Goal: Obtain resource: Download file/media

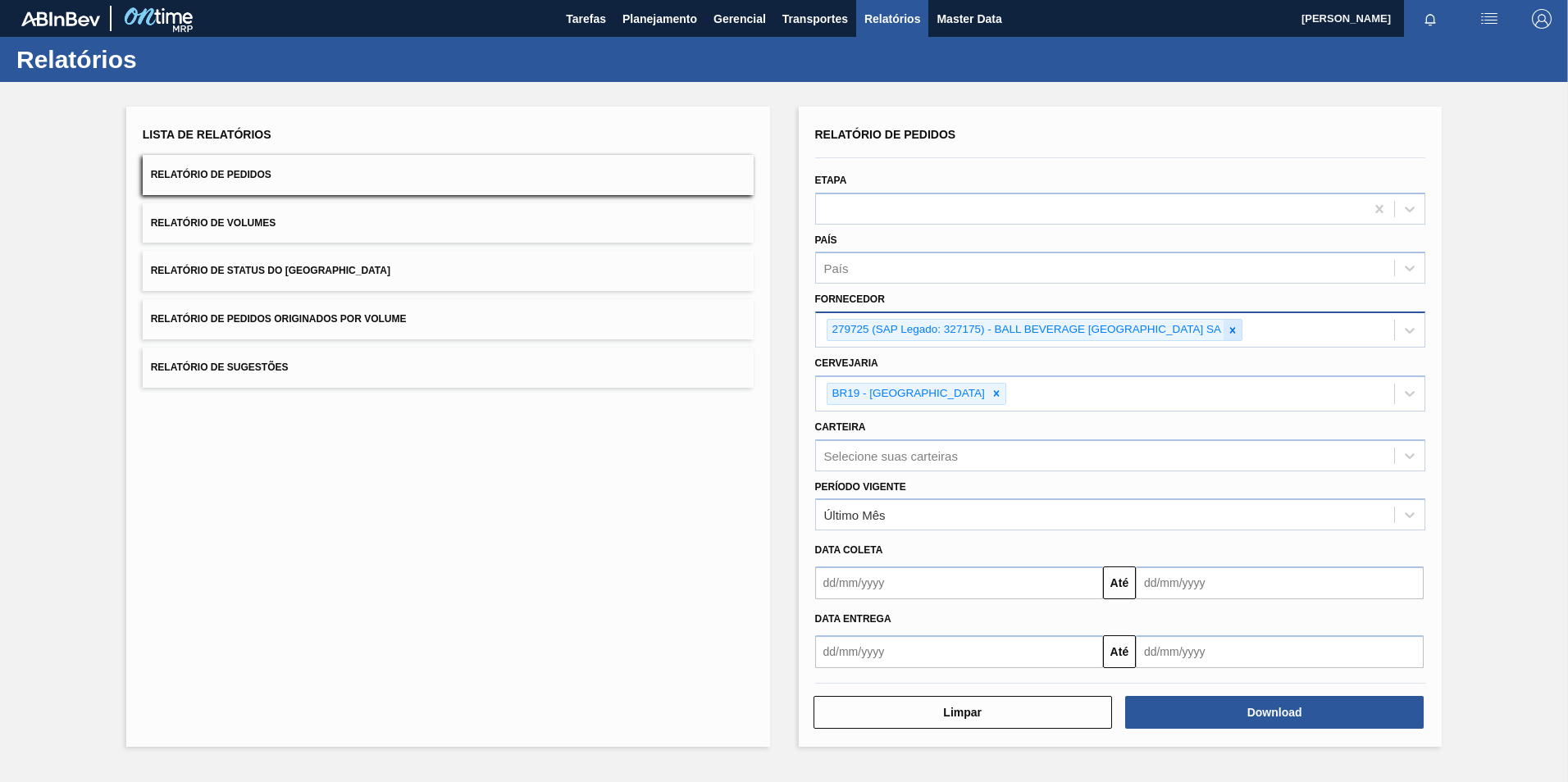
drag, startPoint x: 0, startPoint y: 0, endPoint x: 1238, endPoint y: 328, distance: 1280.7
click at [1238, 328] on icon at bounding box center [1232, 330] width 12 height 12
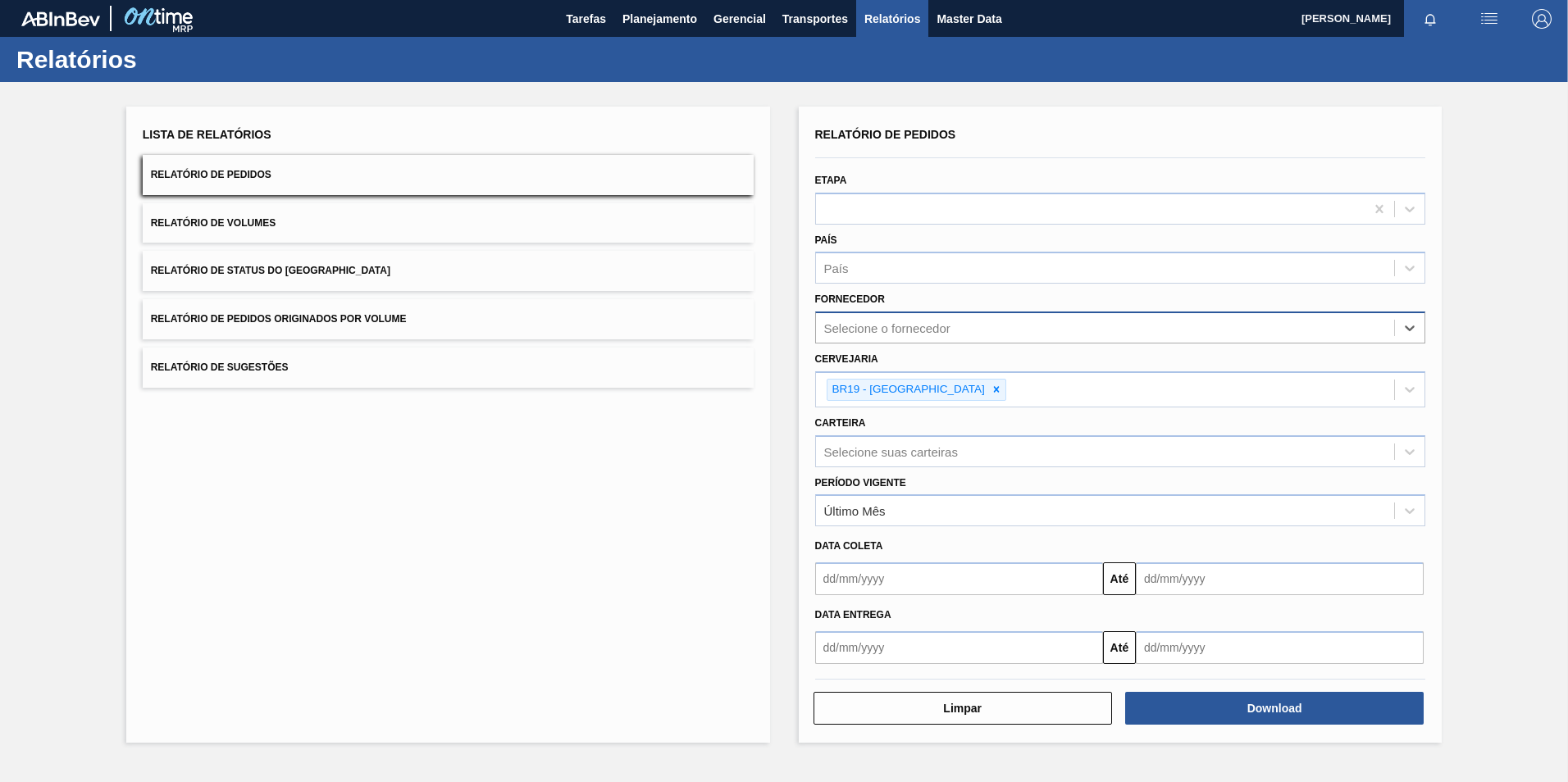
paste input "289877"
type input "289877"
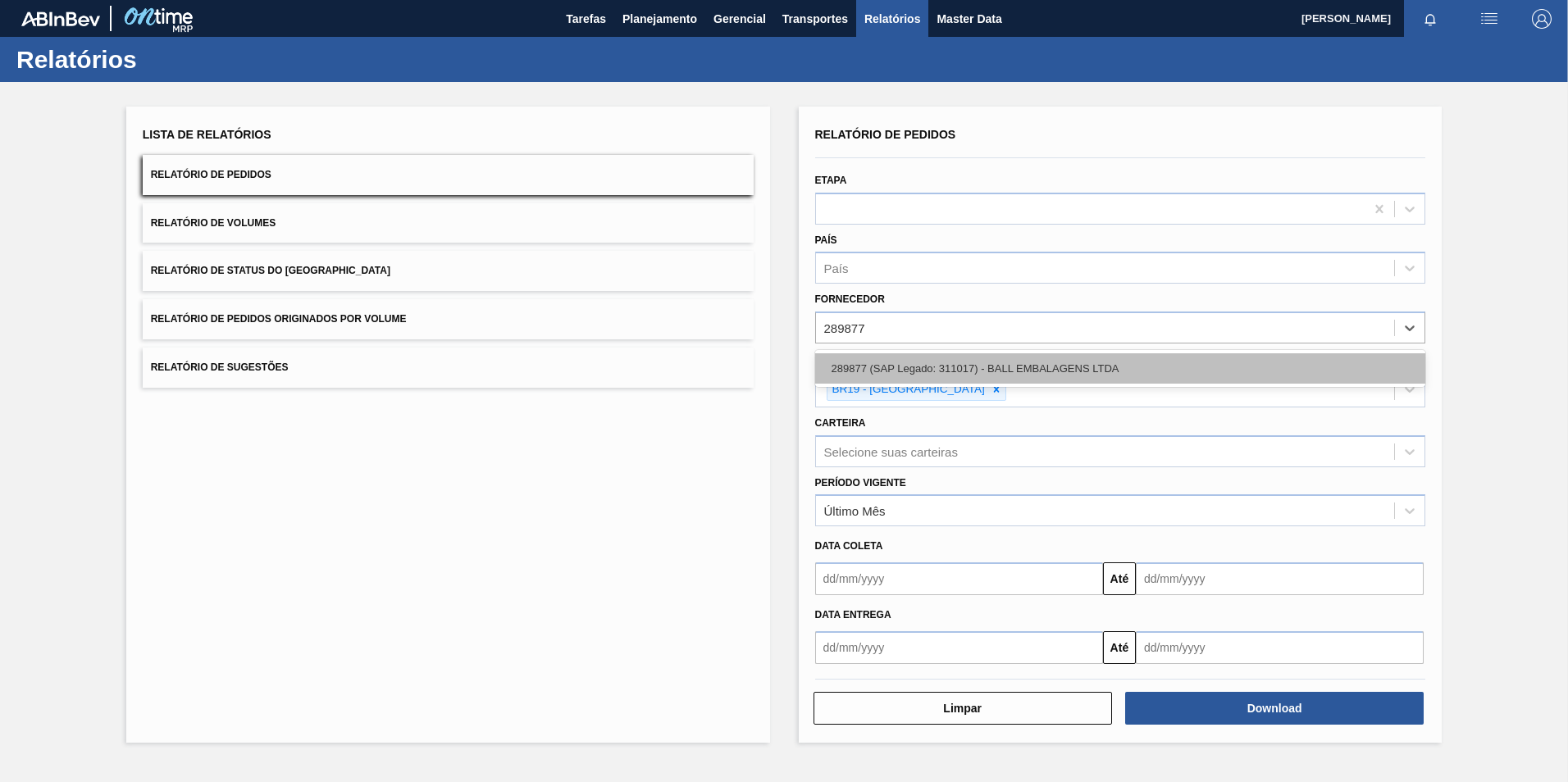
click at [892, 364] on div "289877 (SAP Legado: 311017) - BALL EMBALAGENS LTDA" at bounding box center [1120, 368] width 611 height 30
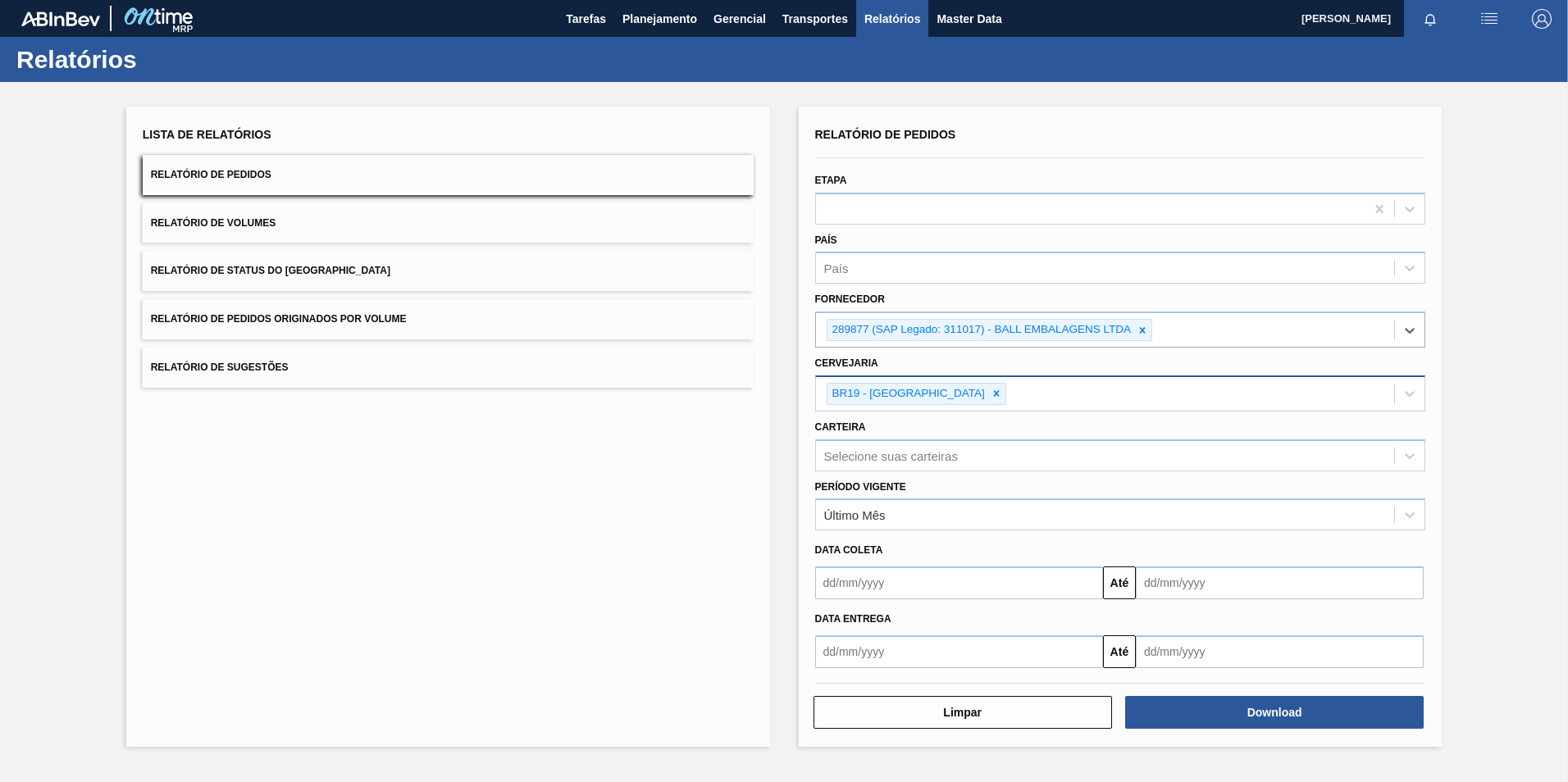
click at [988, 403] on div at bounding box center [996, 394] width 18 height 20
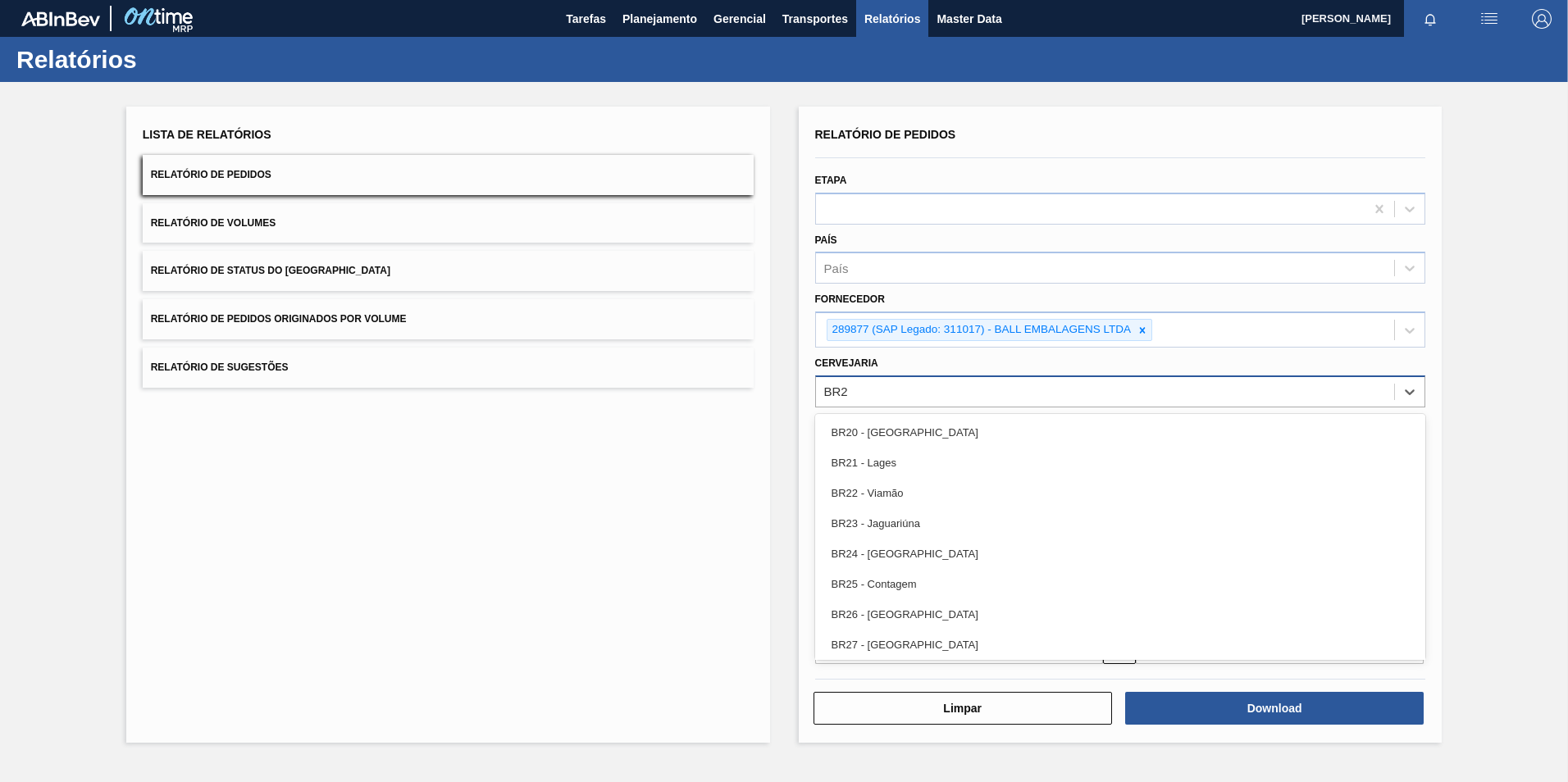
type input "BR23"
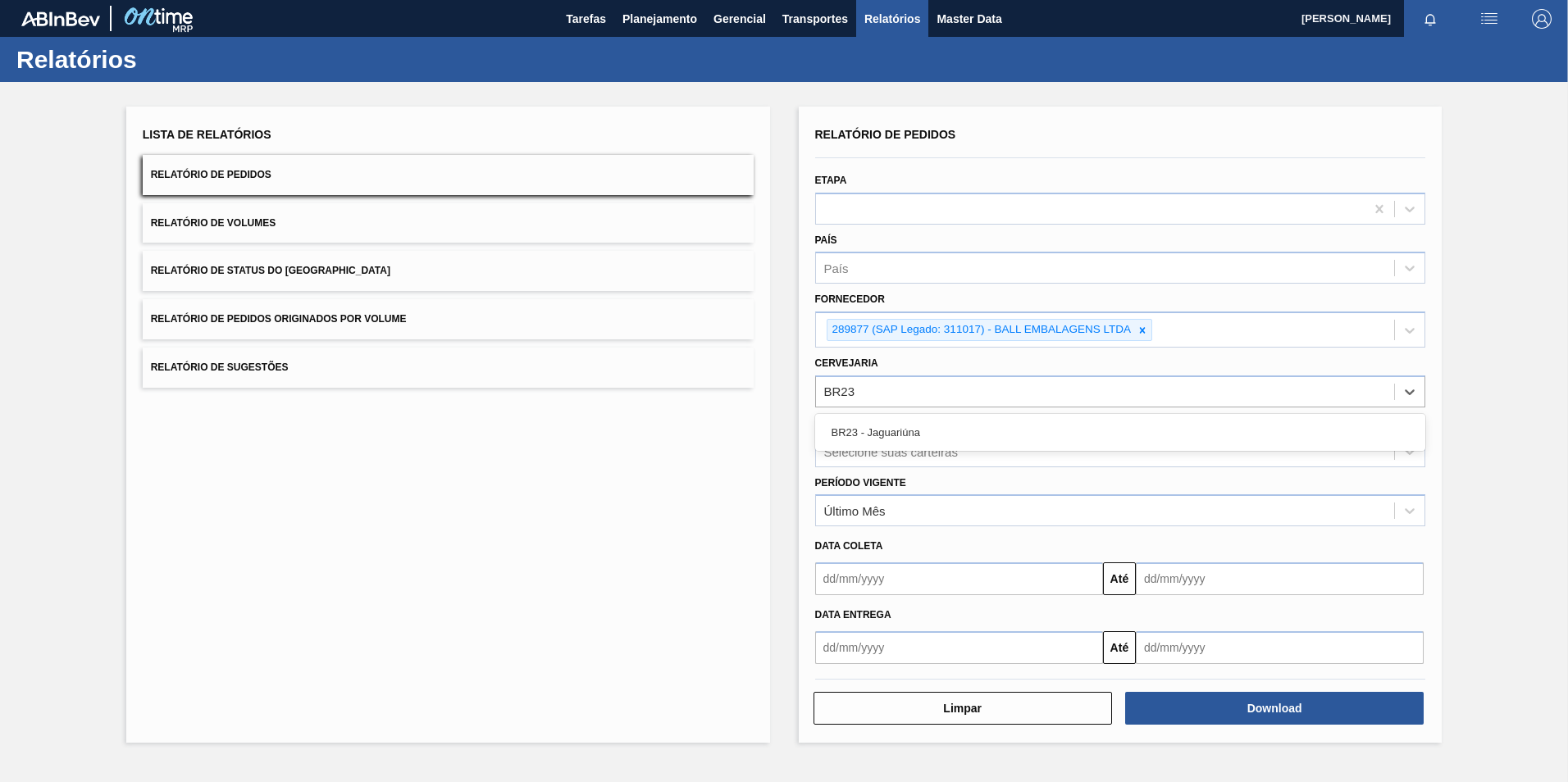
click at [957, 432] on div "BR23 - Jaguariúna" at bounding box center [1120, 432] width 611 height 30
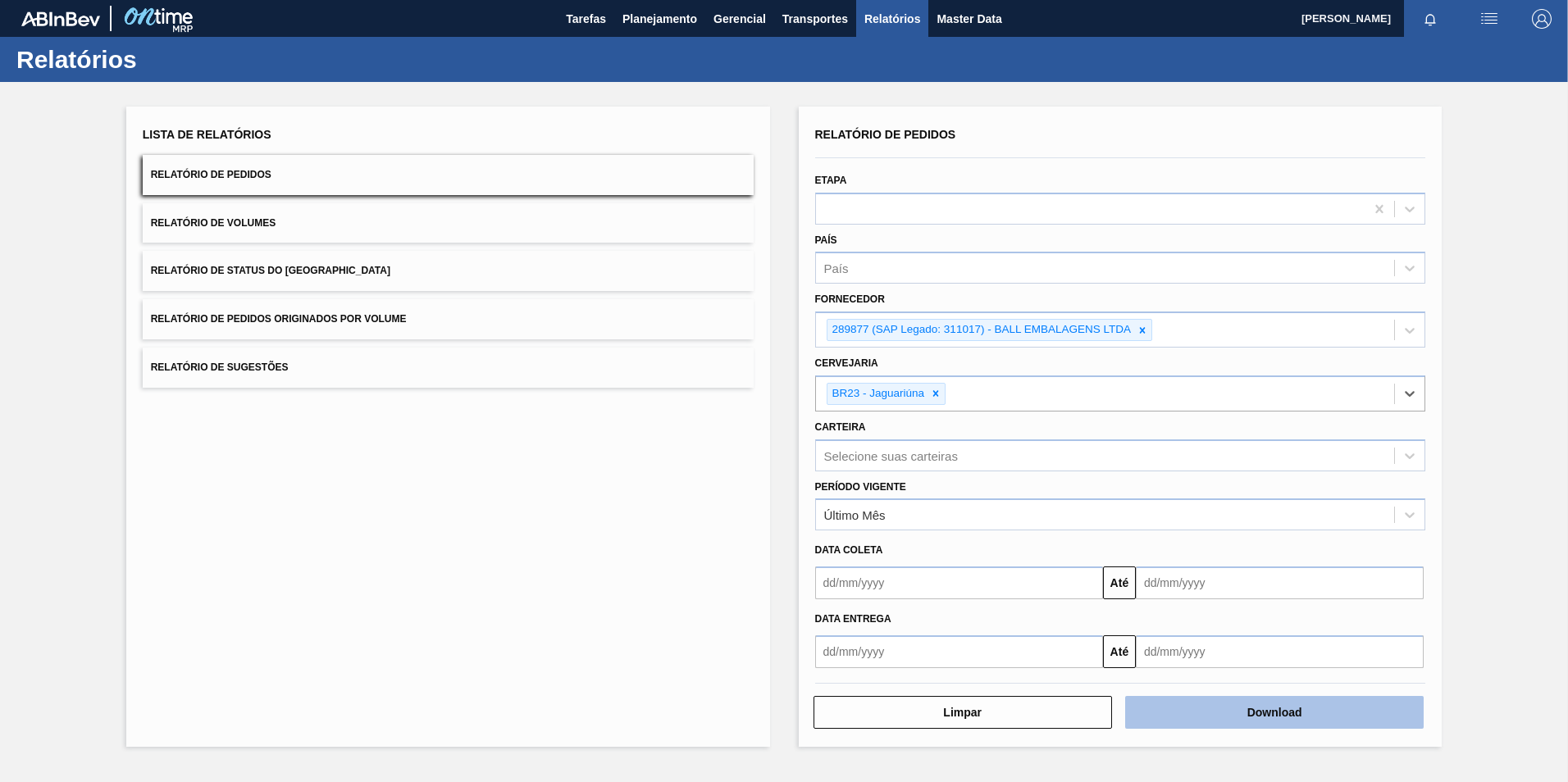
click at [1290, 708] on button "Download" at bounding box center [1274, 712] width 299 height 33
